Goal: Task Accomplishment & Management: Complete application form

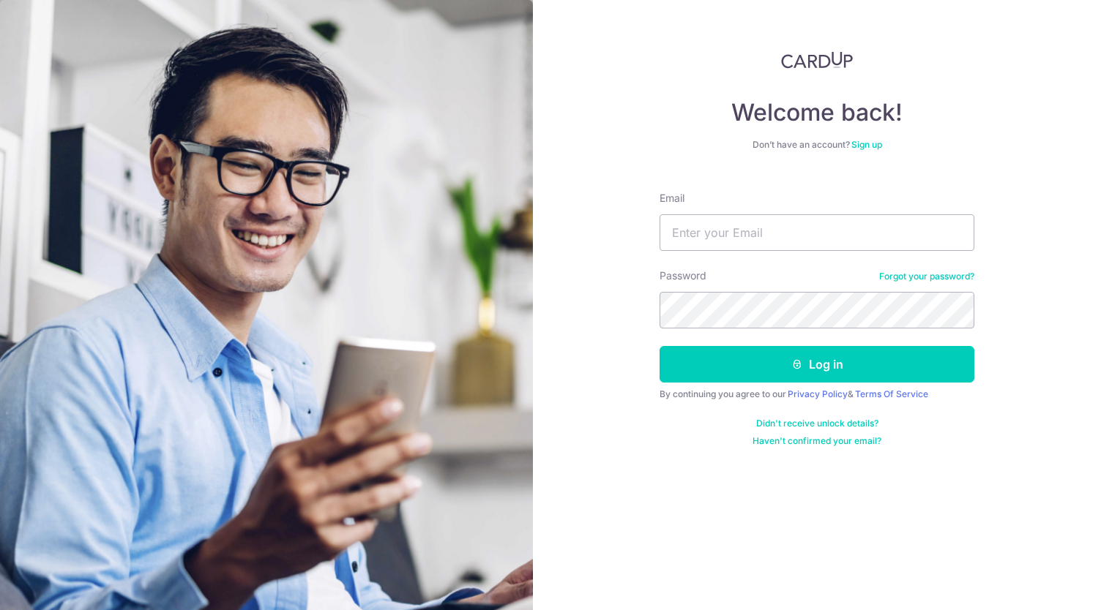
type input "[PERSON_NAME][EMAIL_ADDRESS][DOMAIN_NAME]"
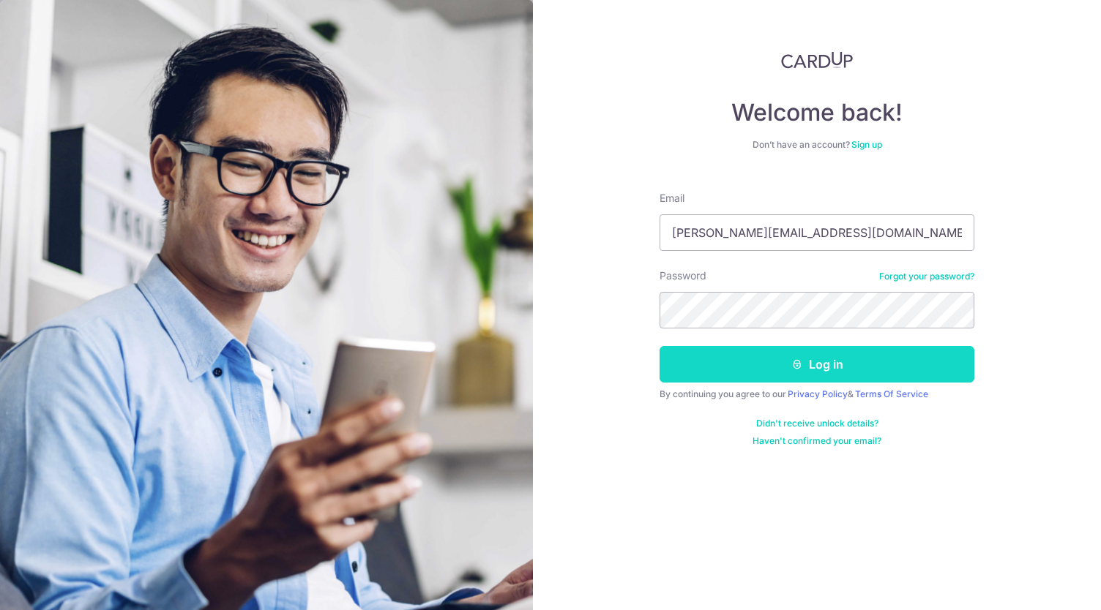
click at [762, 364] on button "Log in" at bounding box center [816, 364] width 315 height 37
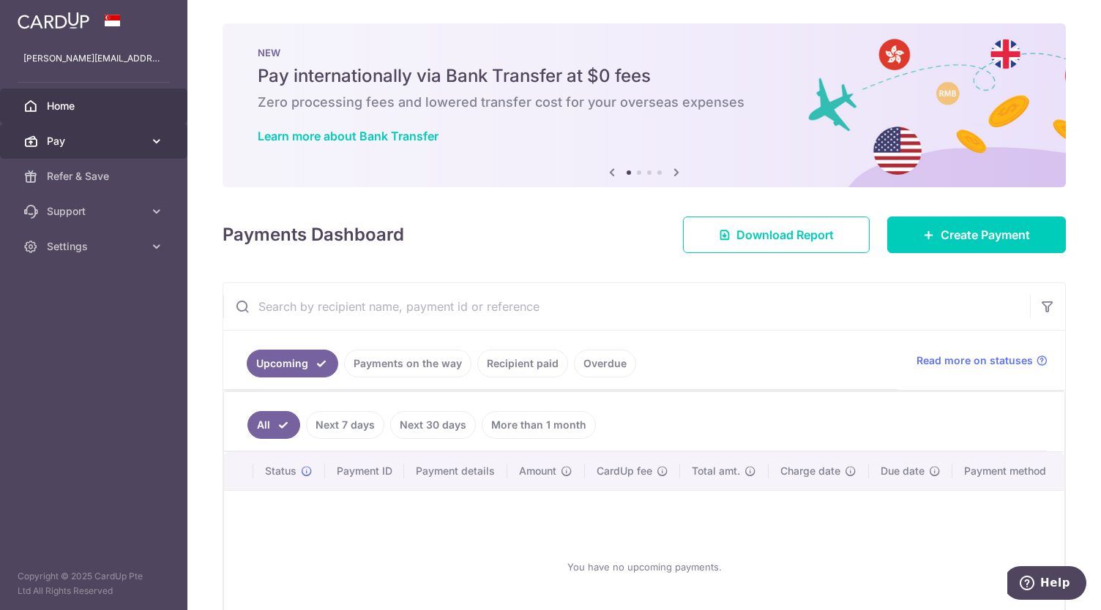
click at [133, 143] on span "Pay" at bounding box center [95, 141] width 97 height 15
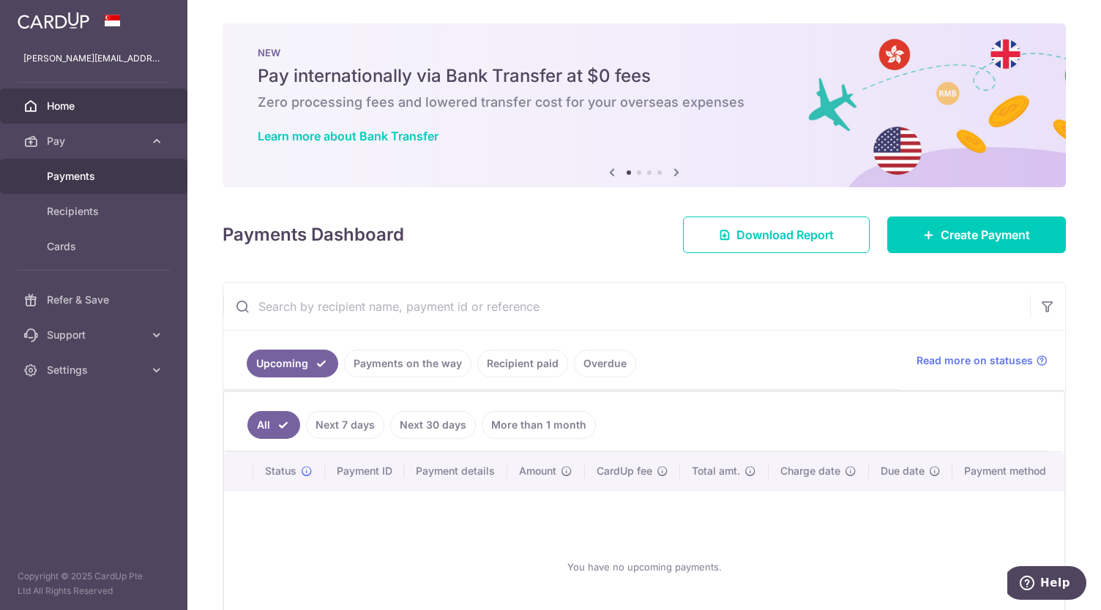
click at [98, 180] on span "Payments" at bounding box center [95, 176] width 97 height 15
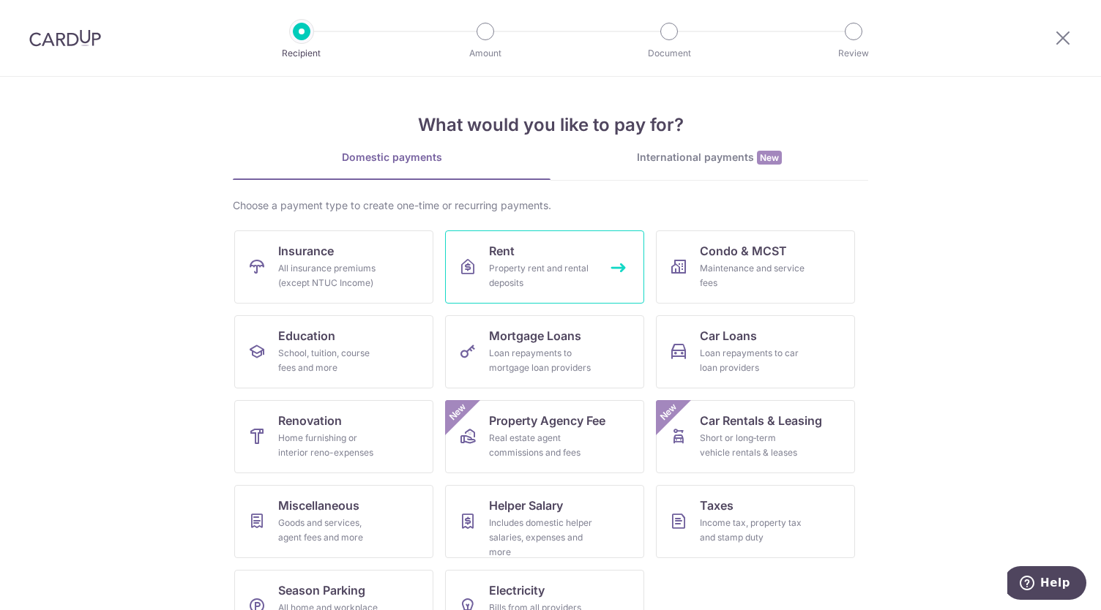
click at [509, 250] on span "Rent" at bounding box center [502, 251] width 26 height 18
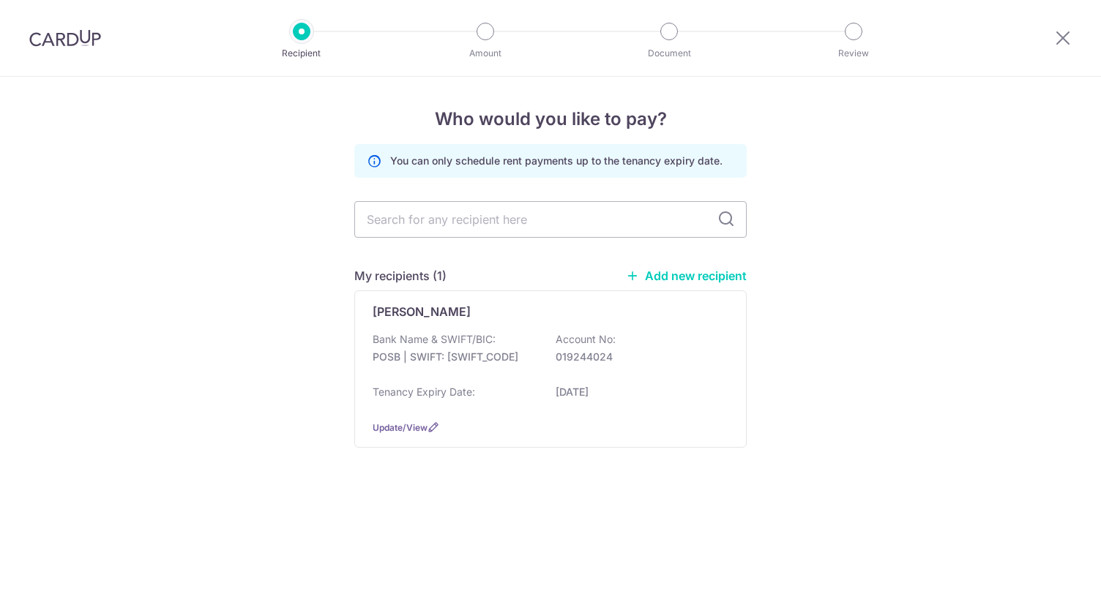
click at [509, 321] on div "Loo Chong Eik Bank Name & SWIFT/BIC: POSB | SWIFT: DBSSSGSGXXX Account No: 0192…" at bounding box center [550, 369] width 392 height 157
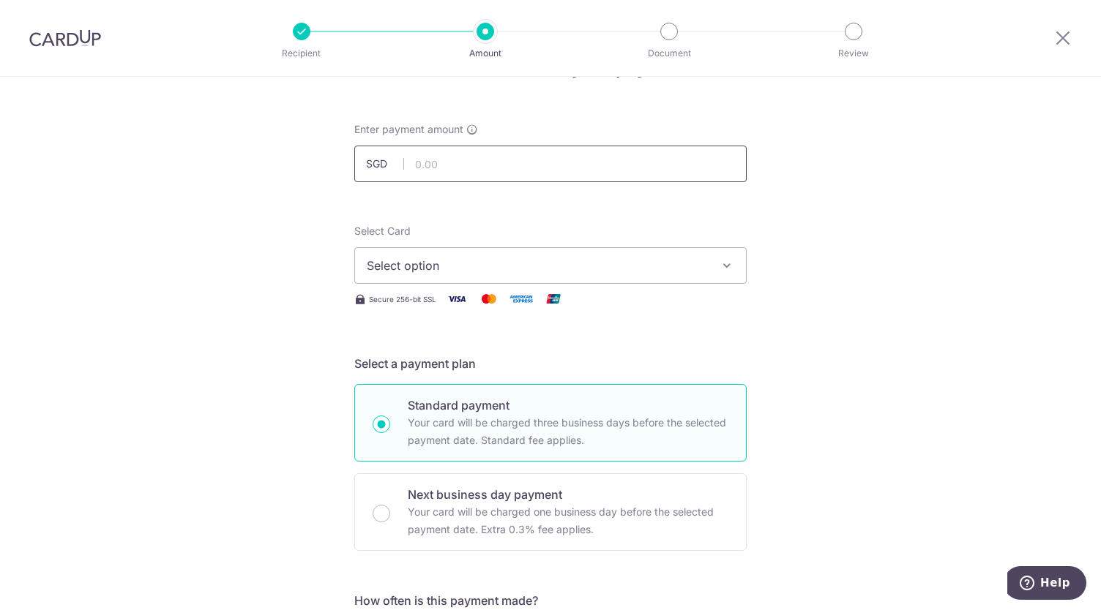
click at [540, 163] on input "text" at bounding box center [550, 164] width 392 height 37
type input "2,200.00"
click at [486, 258] on span "Select option" at bounding box center [537, 266] width 341 height 18
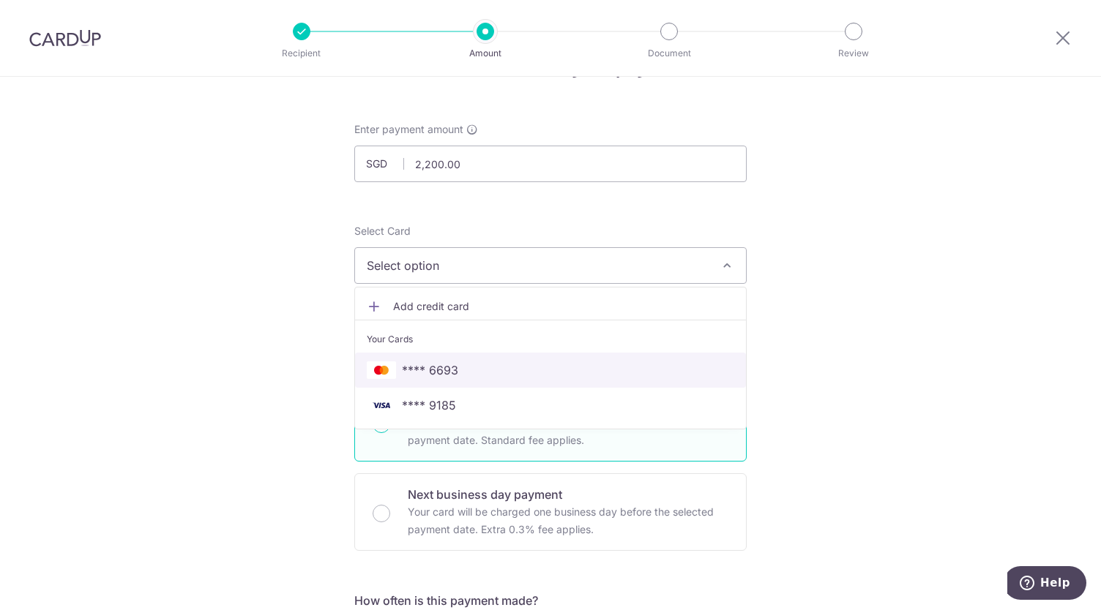
click at [459, 368] on span "**** 6693" at bounding box center [550, 370] width 367 height 18
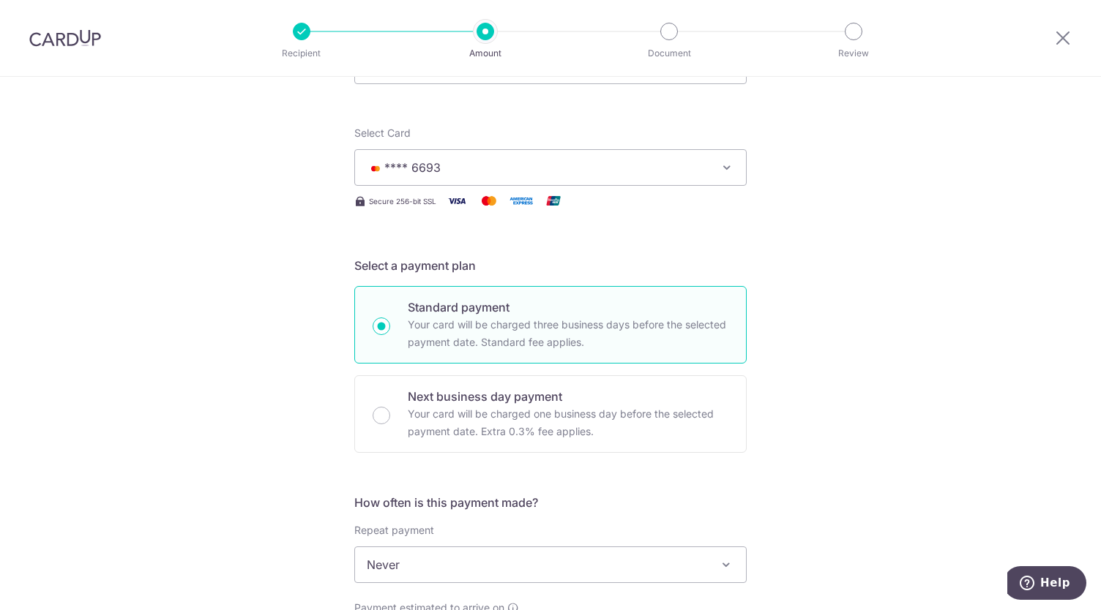
scroll to position [180, 0]
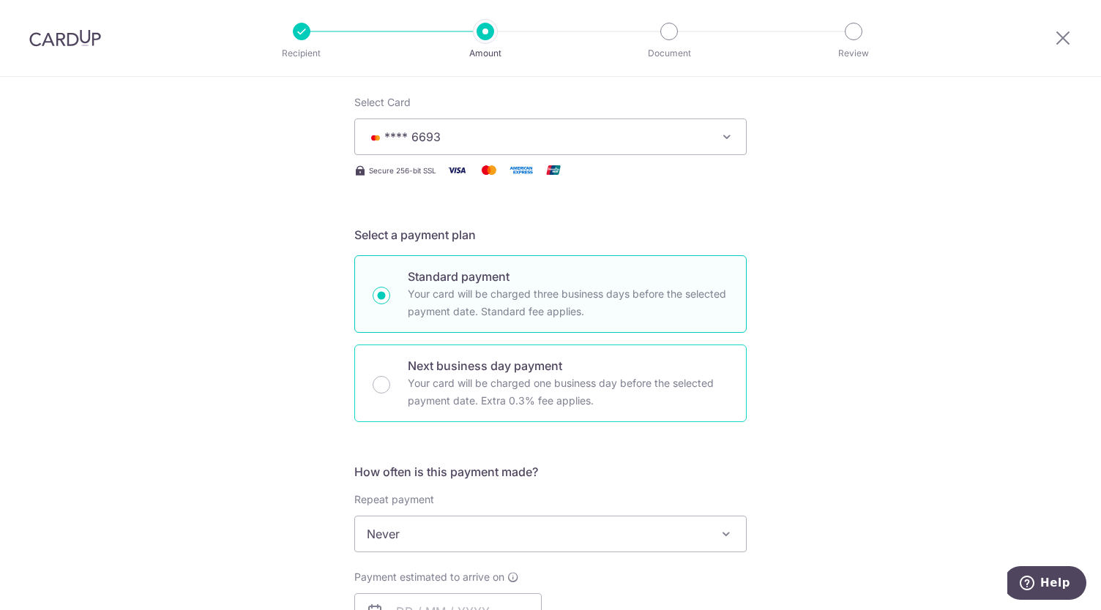
click at [496, 403] on p "Your card will be charged one business day before the selected payment date. Ex…" at bounding box center [568, 392] width 321 height 35
click at [390, 394] on input "Next business day payment Your card will be charged one business day before the…" at bounding box center [381, 385] width 18 height 18
radio input "false"
radio input "true"
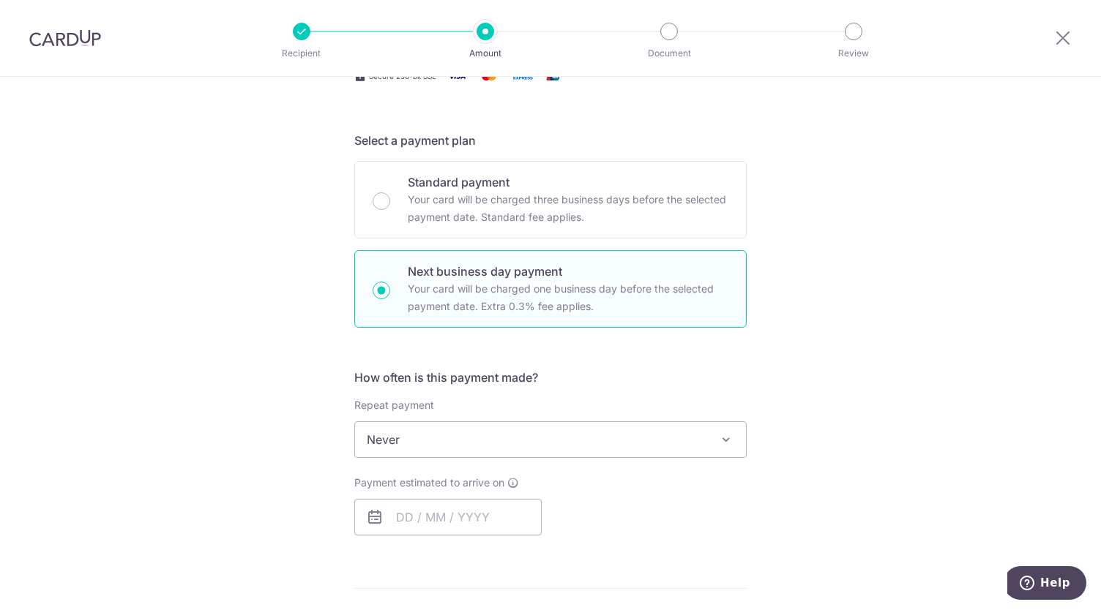
scroll to position [295, 0]
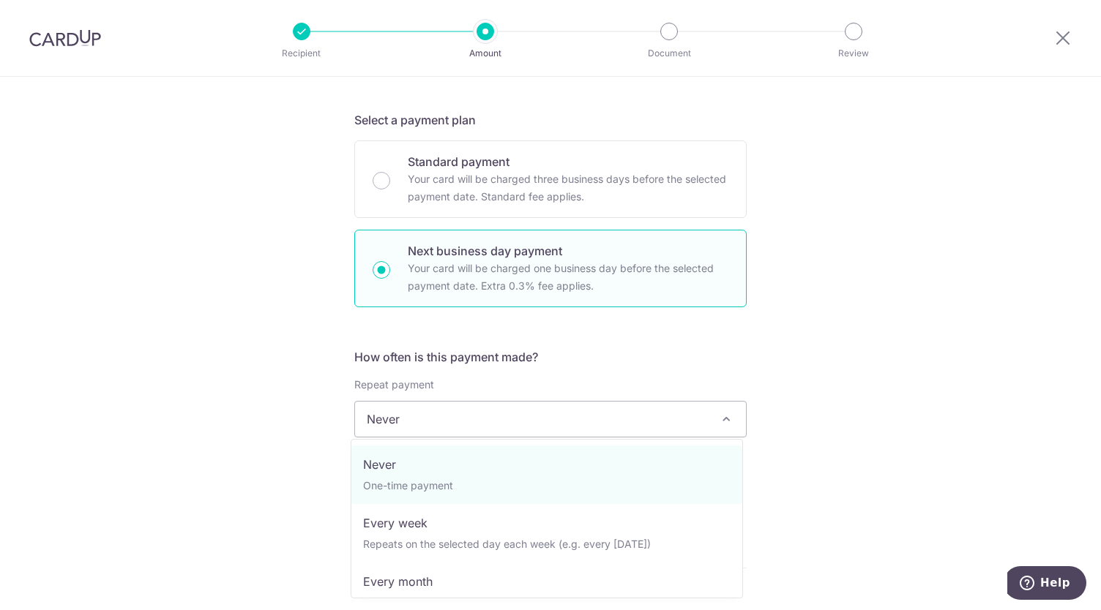
click at [491, 419] on span "Never" at bounding box center [550, 419] width 391 height 35
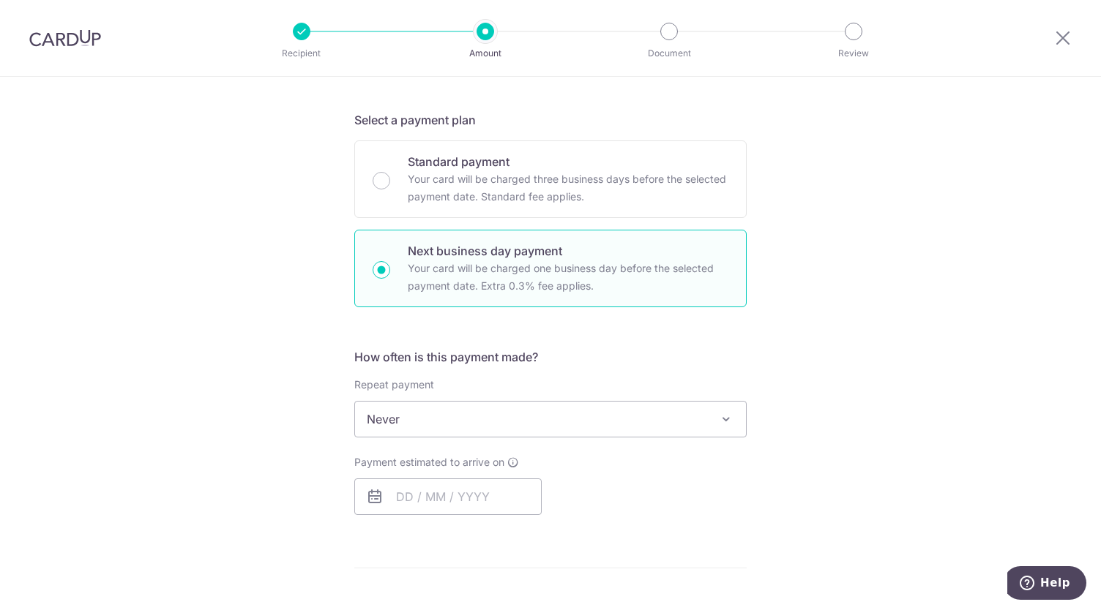
click at [491, 419] on span "Never" at bounding box center [550, 419] width 391 height 35
click at [373, 500] on icon at bounding box center [375, 497] width 18 height 18
click at [389, 494] on input "text" at bounding box center [447, 497] width 187 height 37
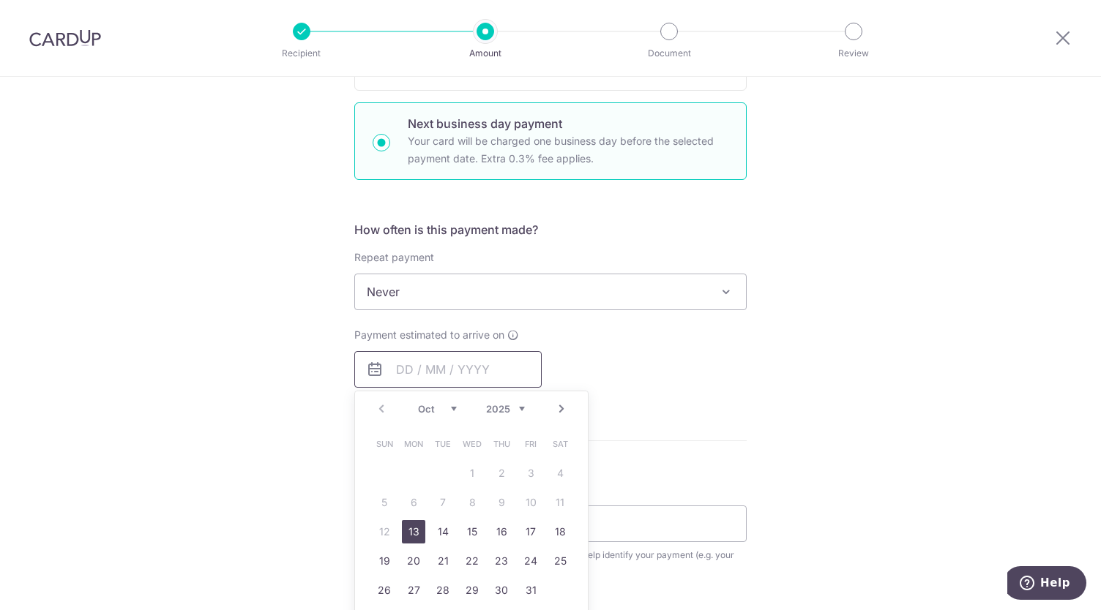
scroll to position [424, 0]
click at [678, 397] on form "Enter payment amount SGD 2,200.00 2200.00 Select Card **** 6693 Add credit card…" at bounding box center [550, 354] width 392 height 1209
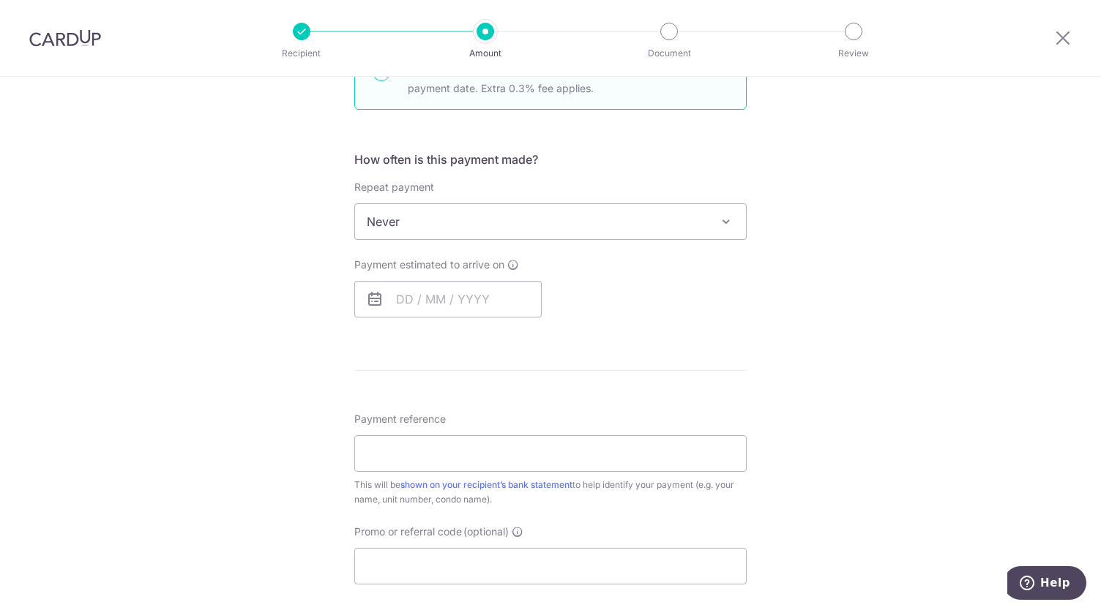
scroll to position [528, 0]
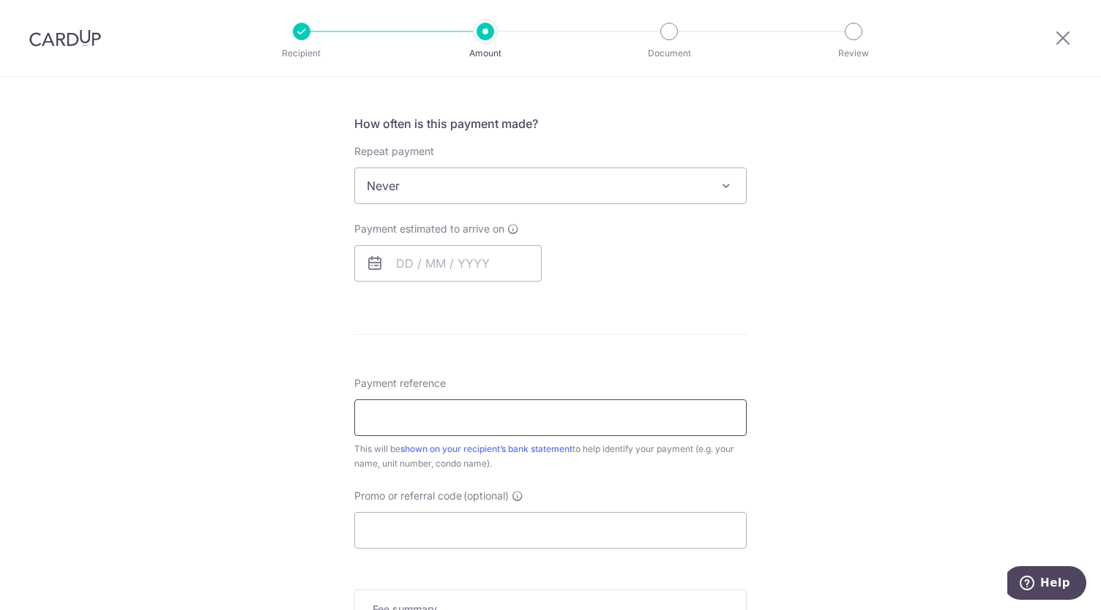
click at [616, 419] on input "Payment reference" at bounding box center [550, 418] width 392 height 37
type input "Rent Oct"
click at [457, 523] on input "Promo or referral code (optional)" at bounding box center [550, 530] width 392 height 37
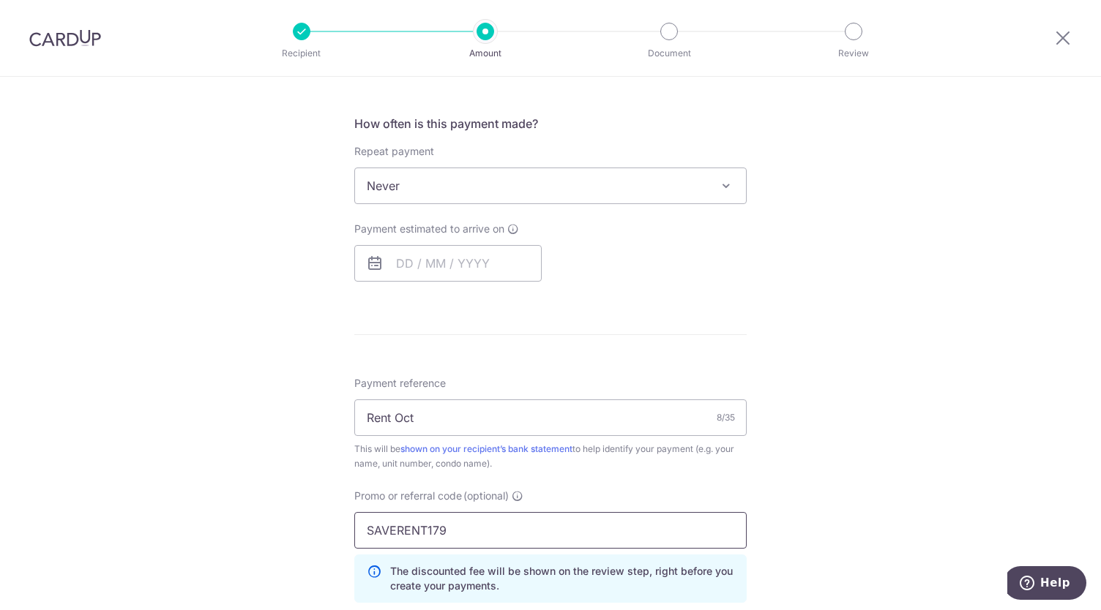
type input "SAVERENT179"
click at [315, 506] on div "Tell us more about your payment Enter payment amount SGD 2,200.00 2200.00 Selec…" at bounding box center [550, 269] width 1101 height 1440
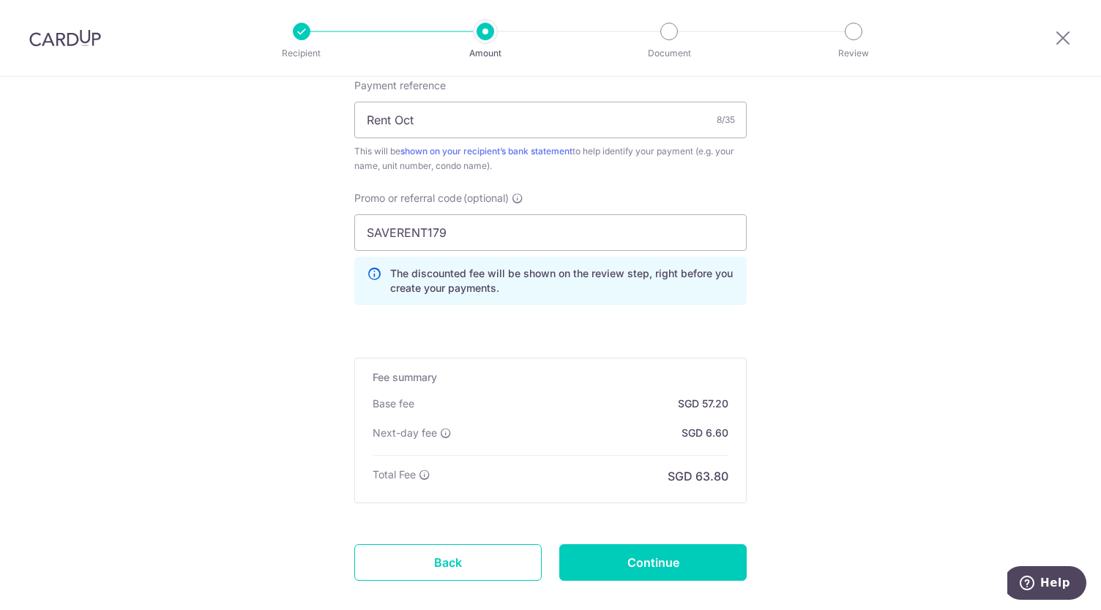
scroll to position [828, 0]
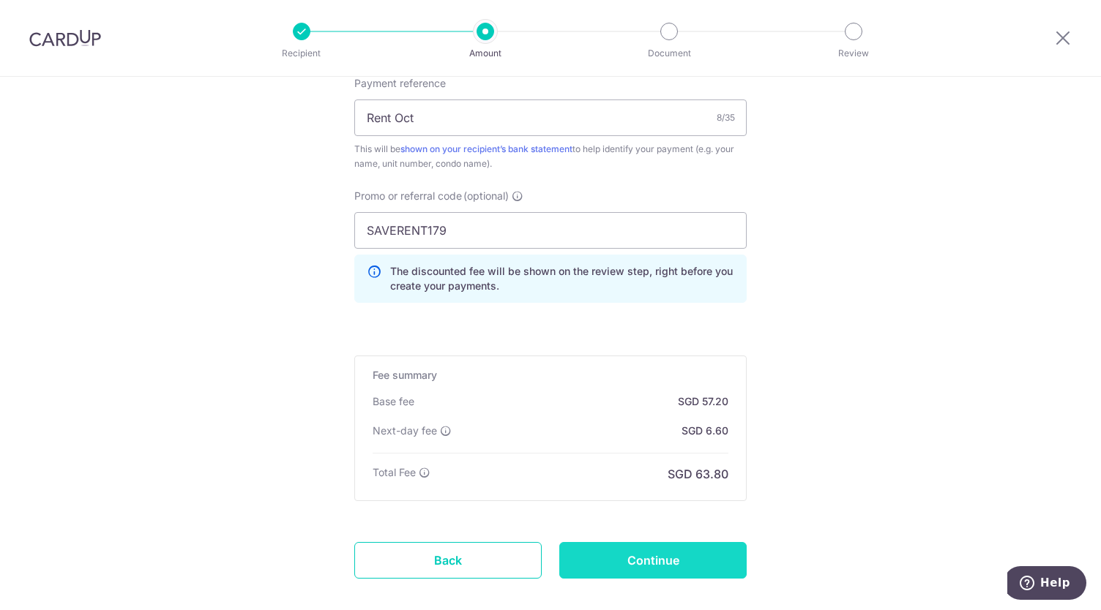
click at [610, 544] on input "Continue" at bounding box center [652, 560] width 187 height 37
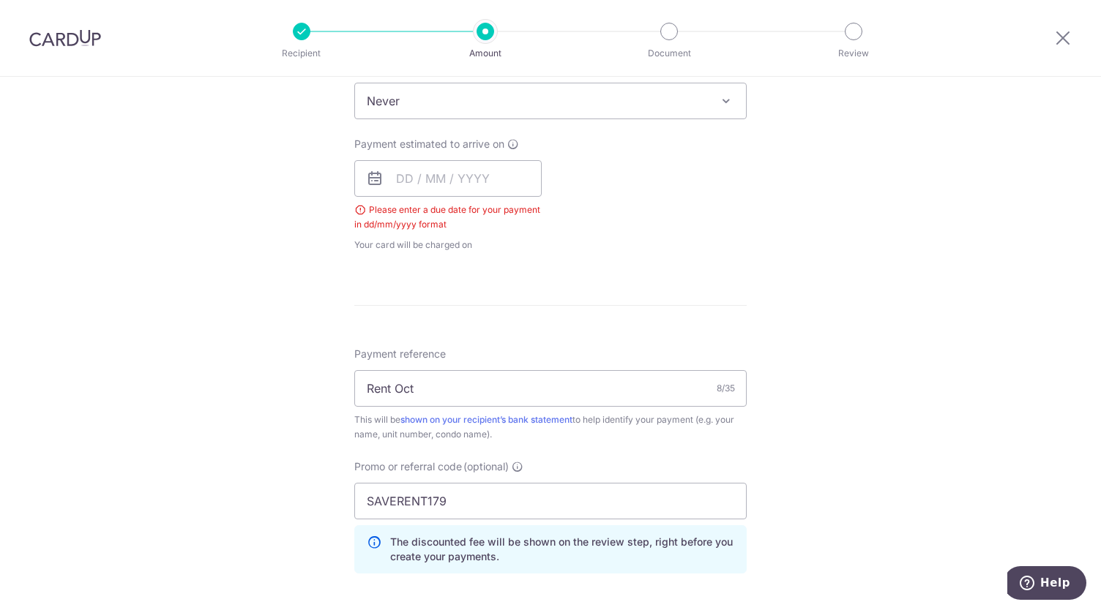
scroll to position [544, 0]
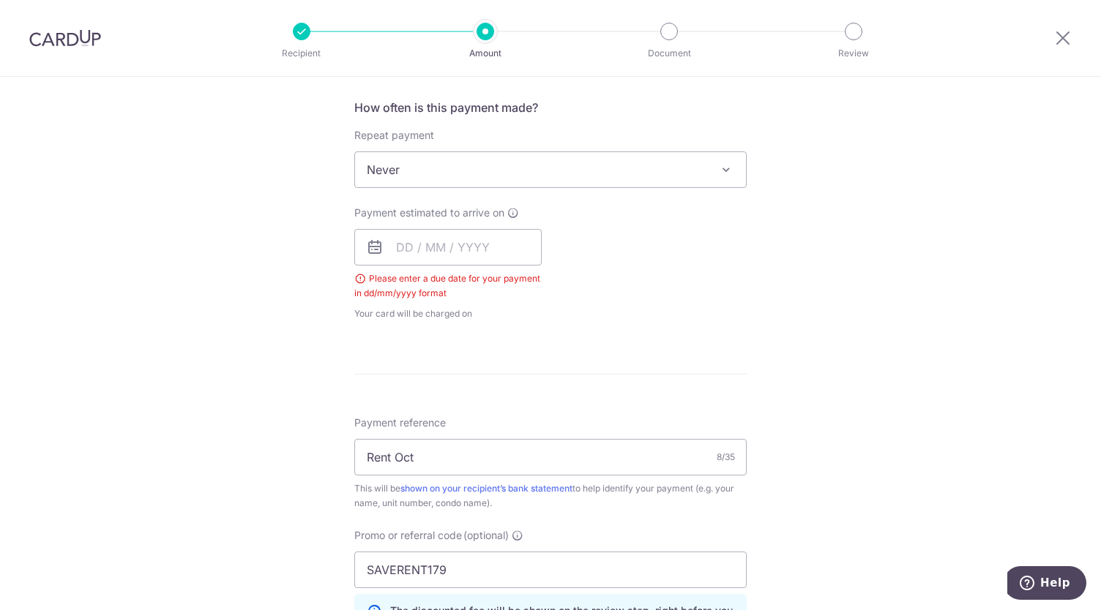
click at [368, 245] on icon at bounding box center [375, 248] width 18 height 18
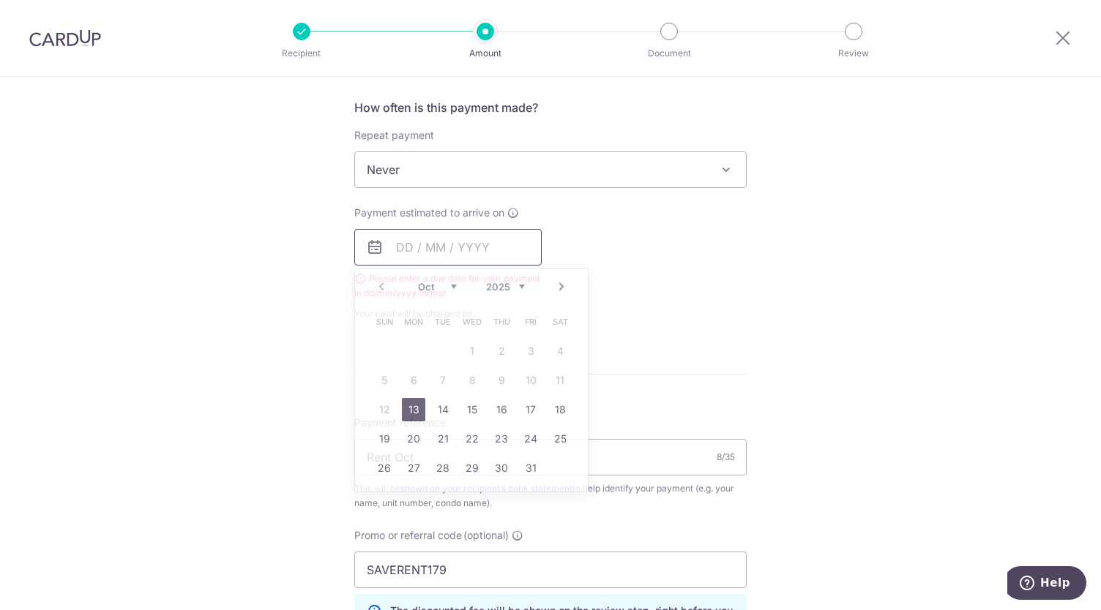
click at [385, 241] on input "text" at bounding box center [447, 247] width 187 height 37
click at [414, 412] on link "13" at bounding box center [413, 409] width 23 height 23
type input "[DATE]"
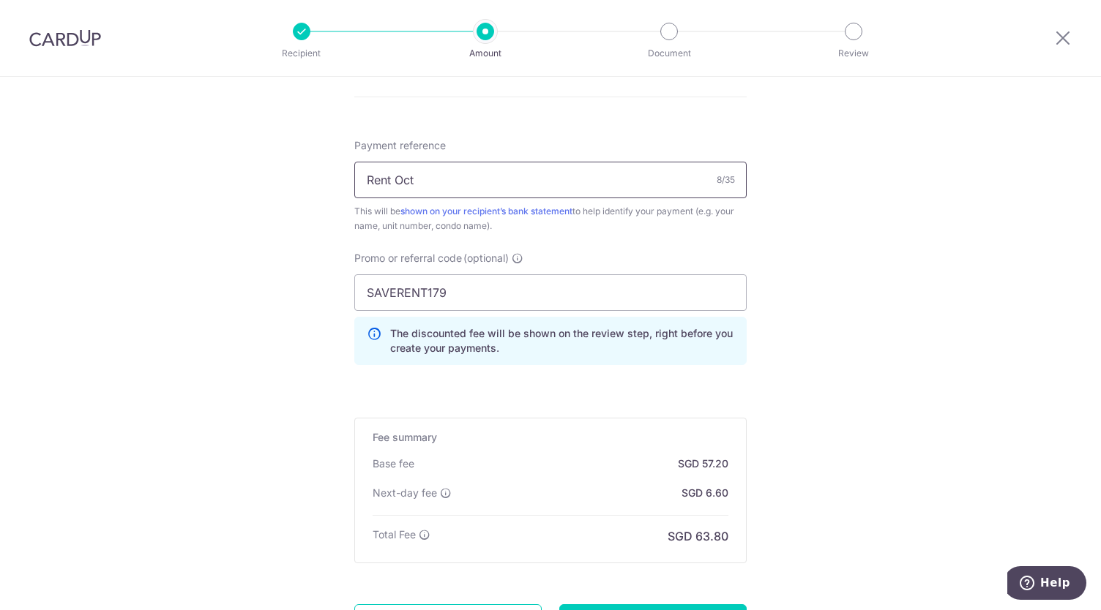
scroll to position [926, 0]
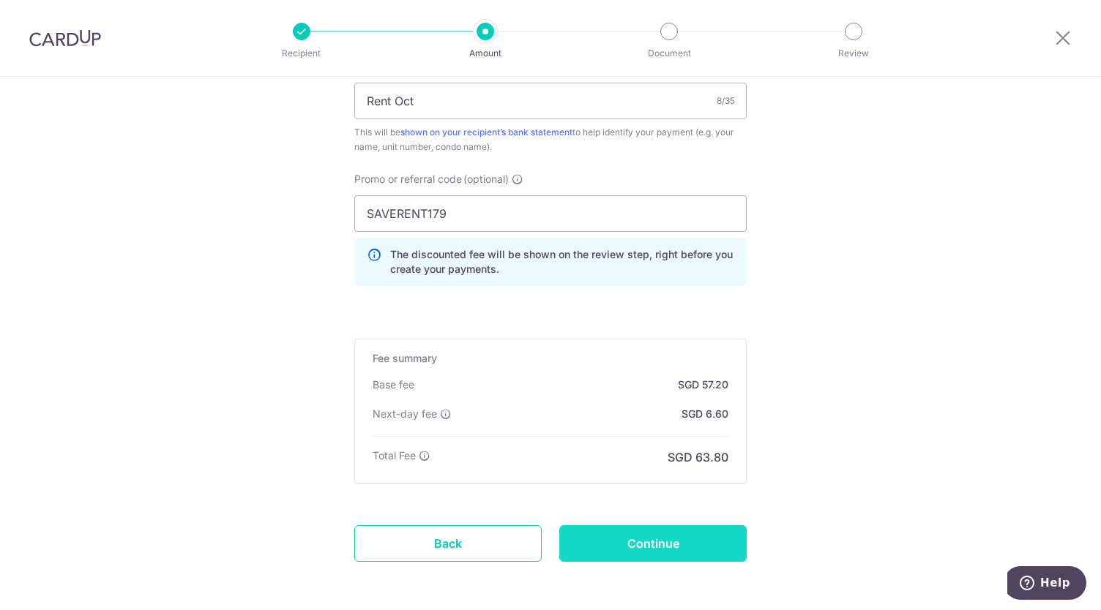
click at [655, 552] on input "Continue" at bounding box center [652, 543] width 187 height 37
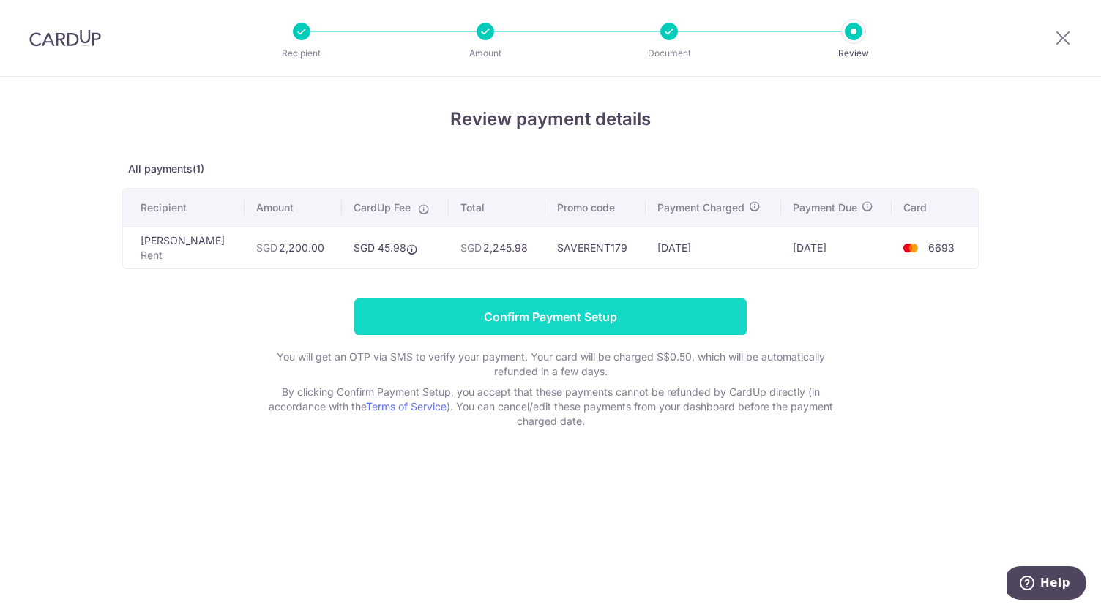
click at [601, 303] on input "Confirm Payment Setup" at bounding box center [550, 317] width 392 height 37
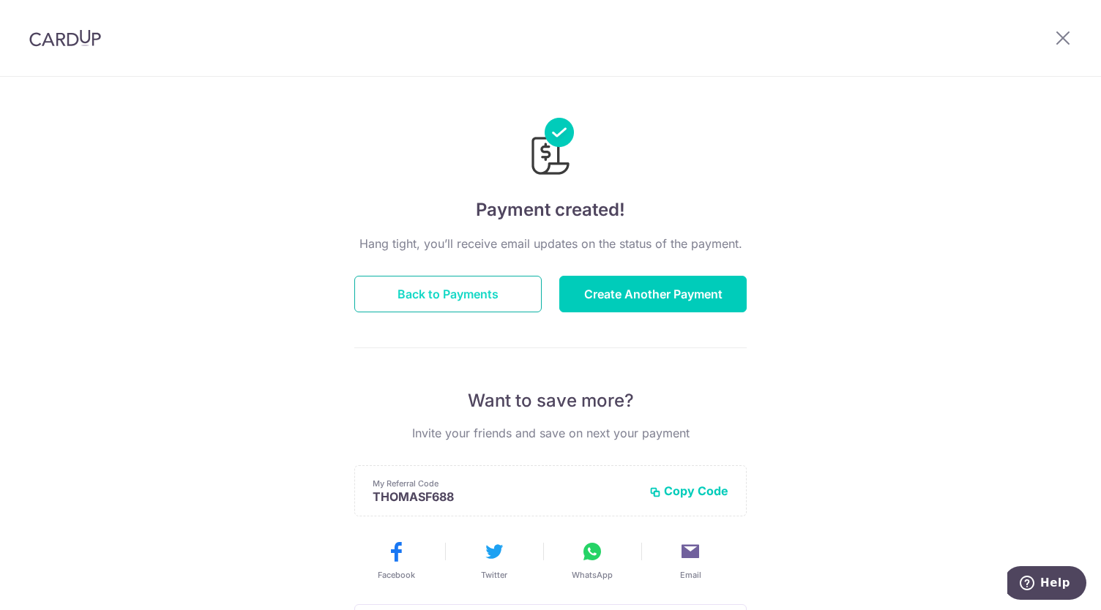
click at [470, 307] on button "Back to Payments" at bounding box center [447, 294] width 187 height 37
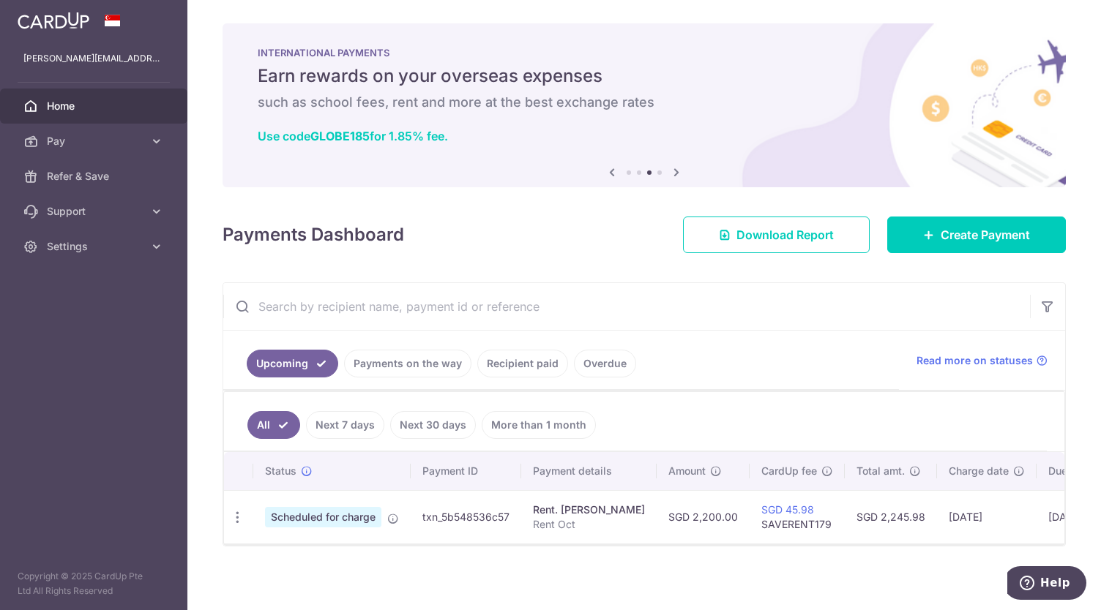
click at [83, 23] on img at bounding box center [54, 21] width 72 height 18
